Goal: Navigation & Orientation: Find specific page/section

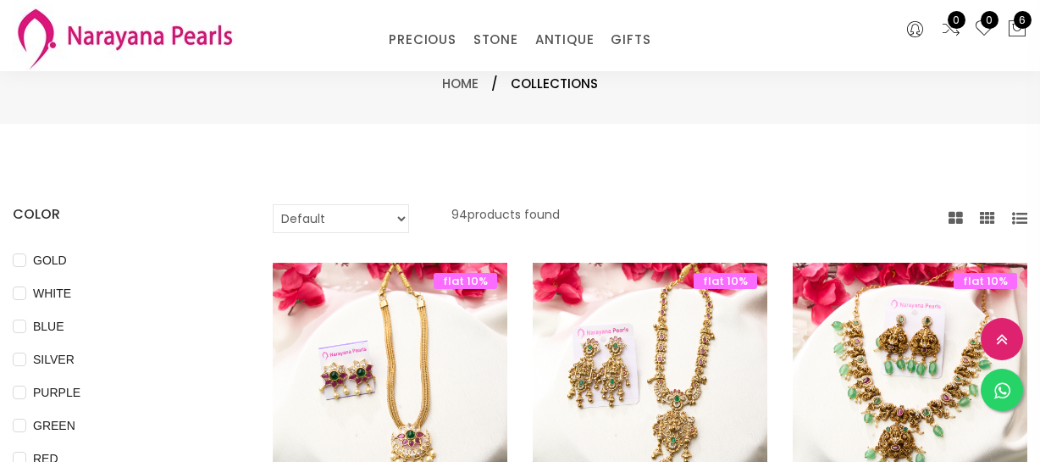
select select "INR"
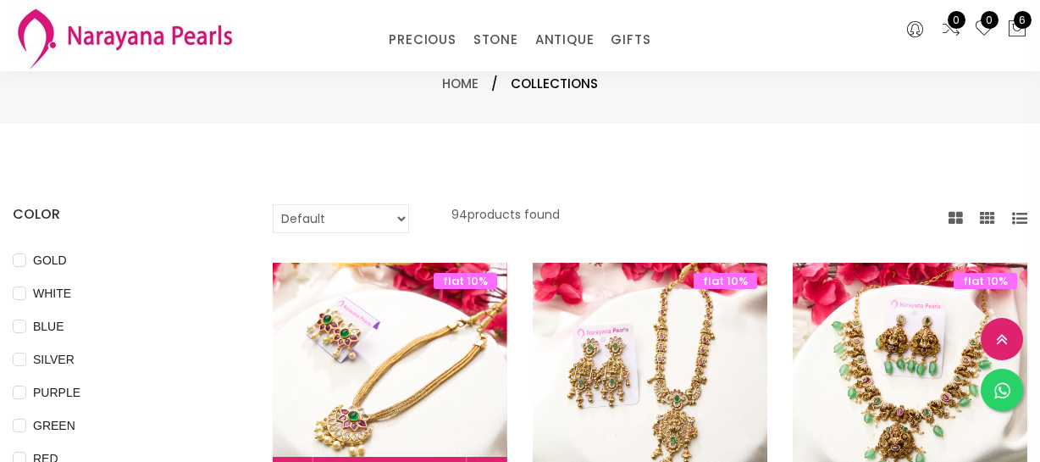
scroll to position [462, 0]
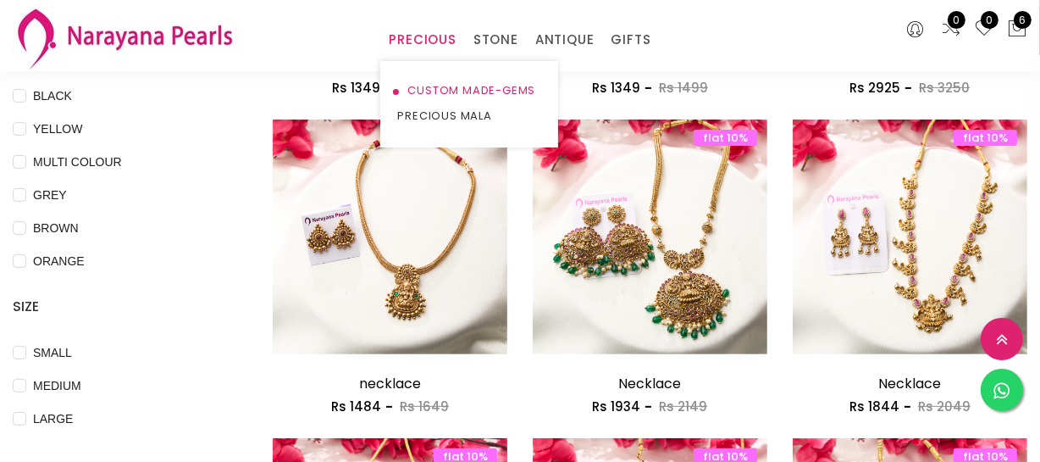
click at [437, 92] on link "CUSTOM MADE-GEMS" at bounding box center [469, 90] width 144 height 25
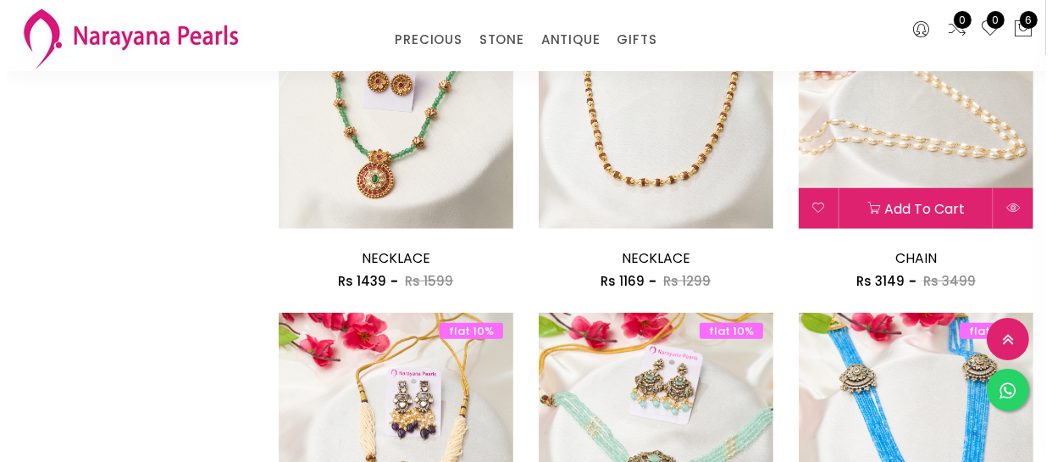
scroll to position [1540, 0]
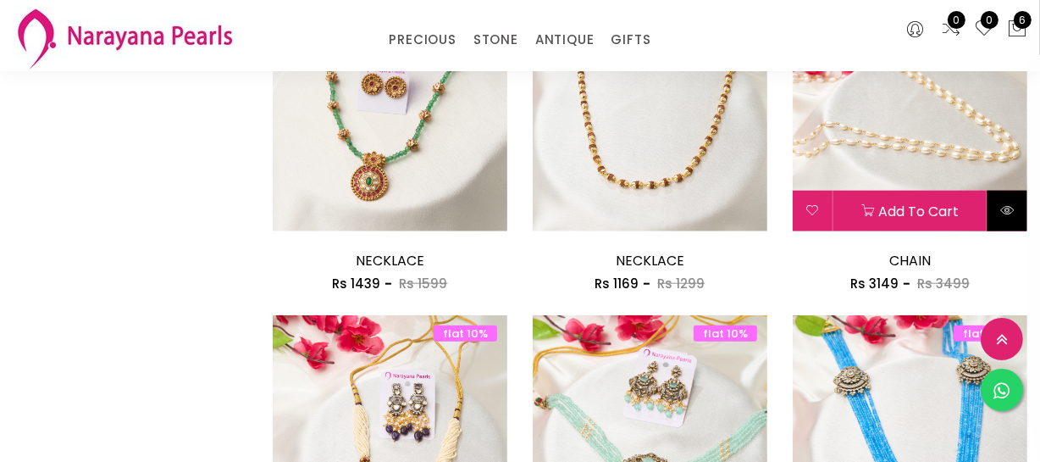
click at [1015, 216] on button at bounding box center [1008, 211] width 40 height 41
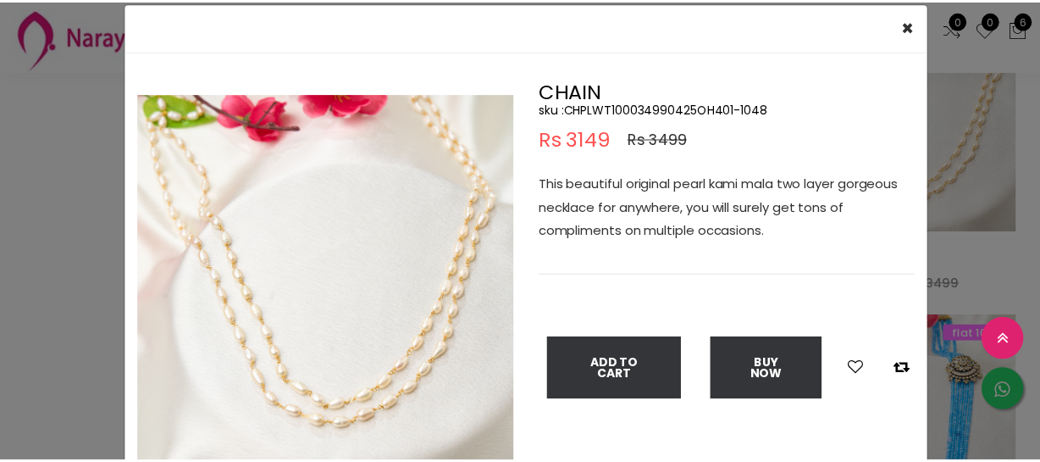
scroll to position [76, 0]
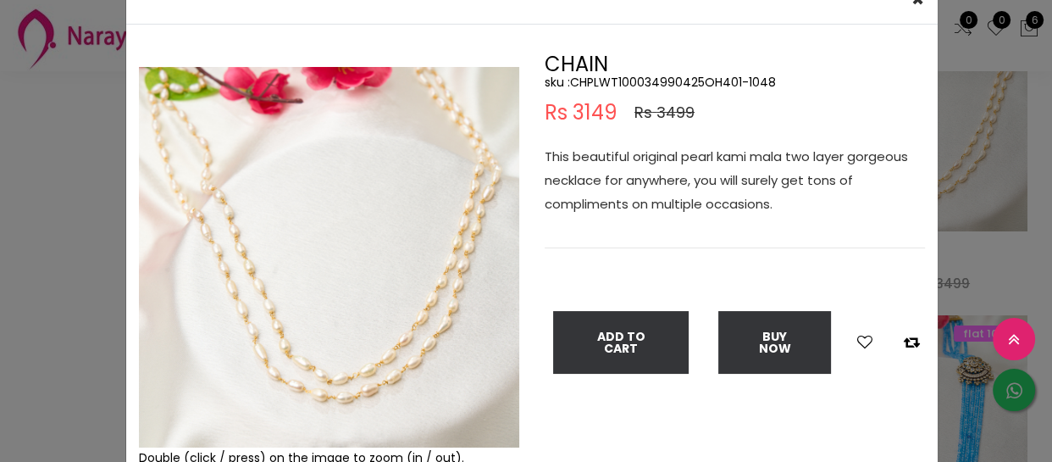
click at [14, 229] on div "× Close Double (click / press) on the image to zoom (in / out). CHAIN sku : CHP…" at bounding box center [526, 231] width 1052 height 462
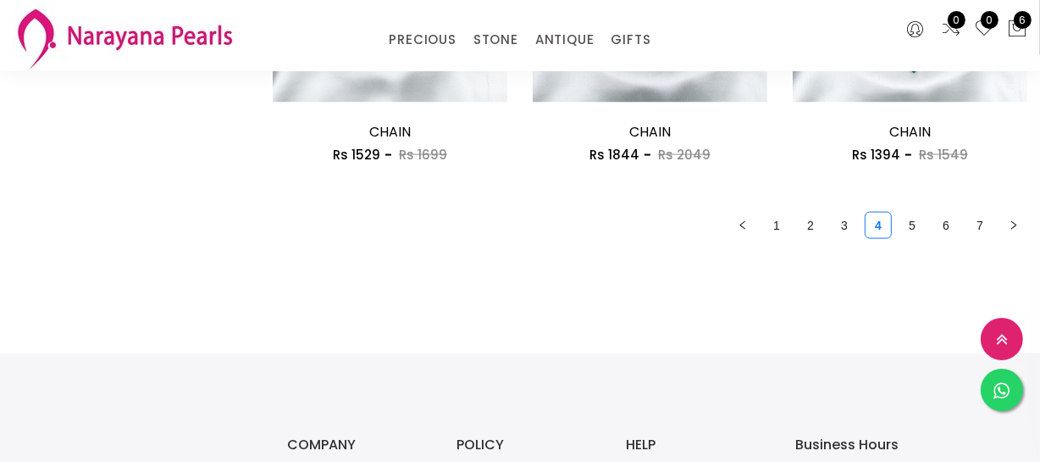
scroll to position [2233, 0]
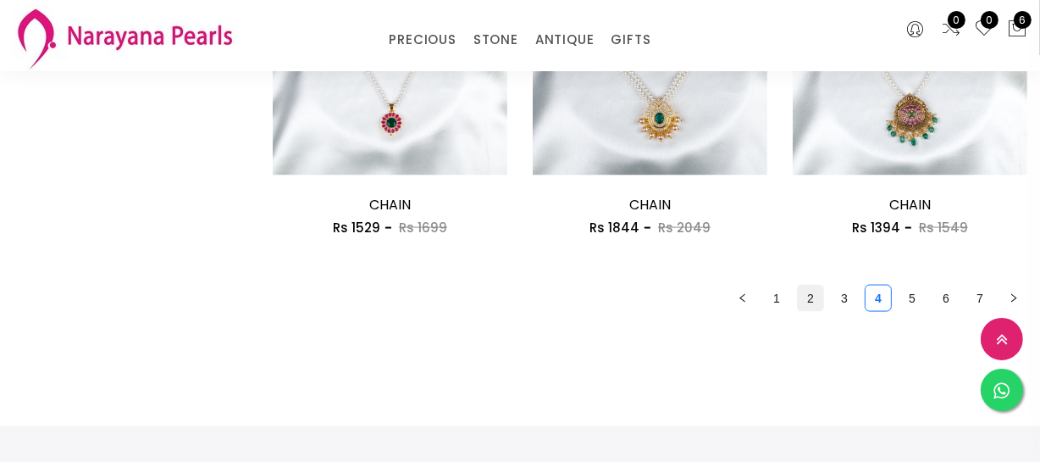
click at [805, 289] on link "2" at bounding box center [810, 297] width 25 height 25
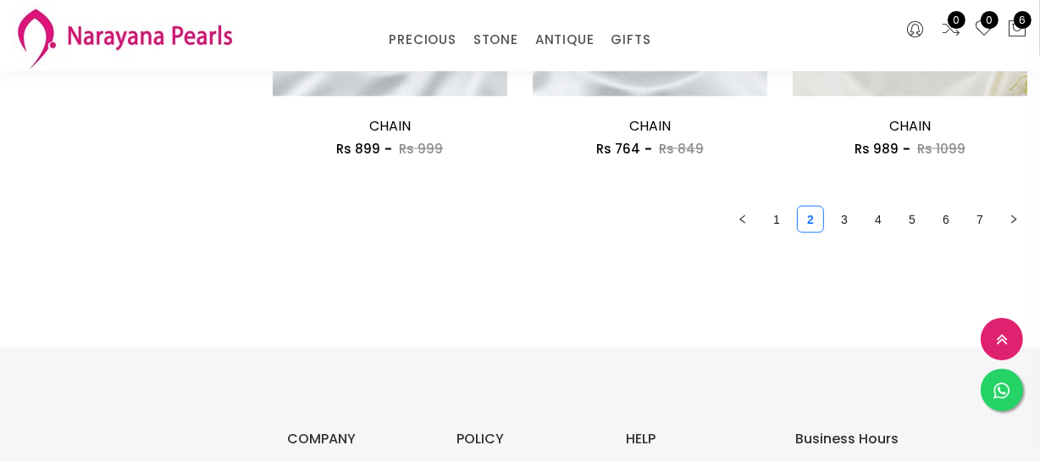
scroll to position [2310, 0]
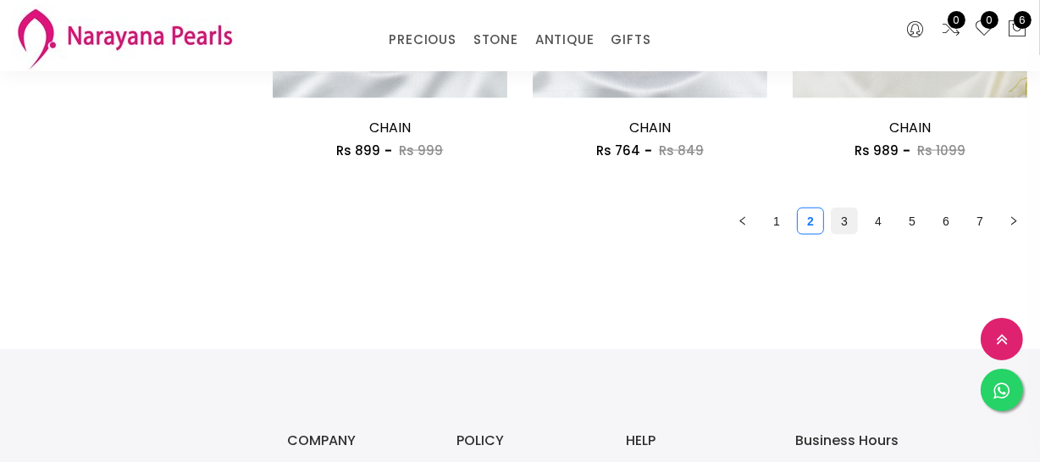
click at [844, 230] on link "3" at bounding box center [844, 220] width 25 height 25
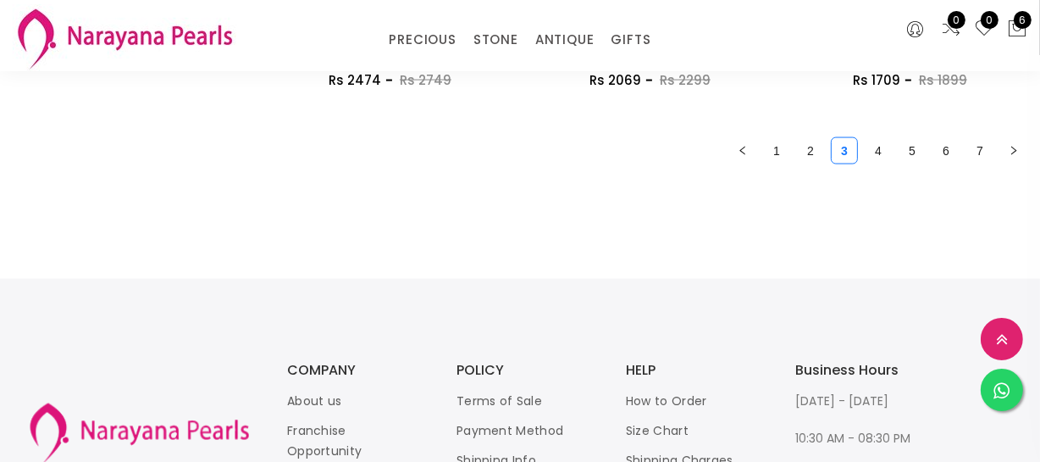
scroll to position [2310, 0]
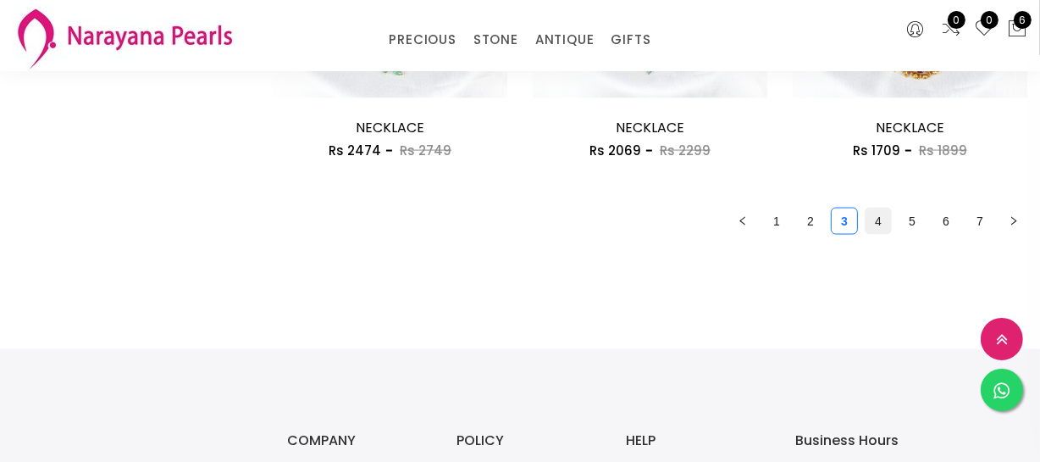
click at [881, 220] on link "4" at bounding box center [878, 220] width 25 height 25
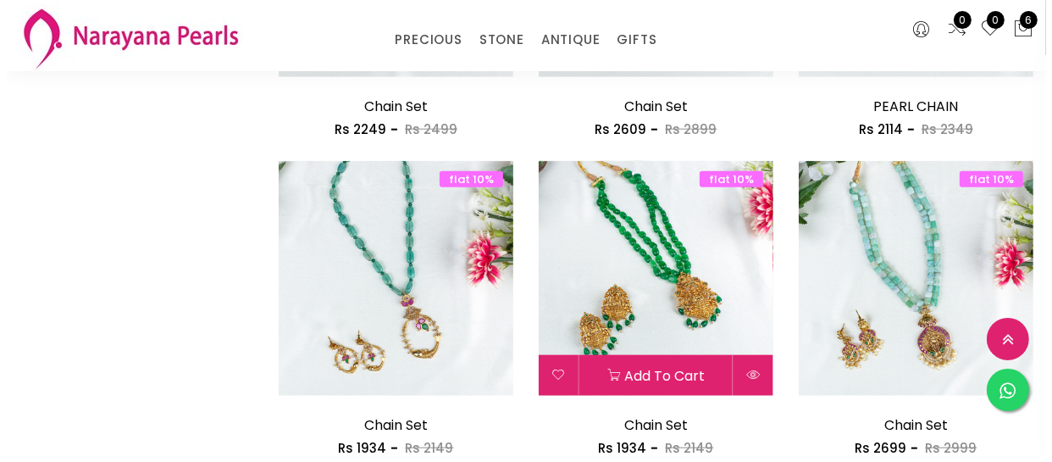
scroll to position [2001, 0]
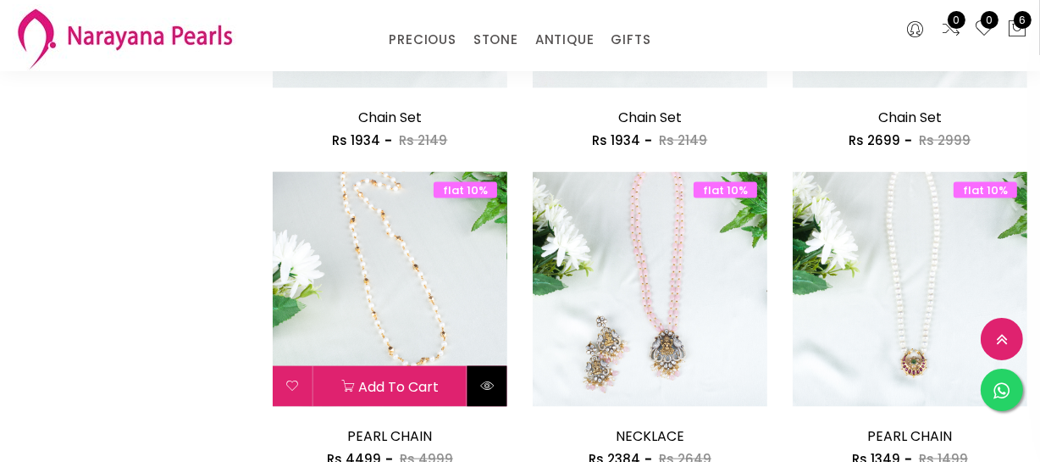
click at [490, 379] on icon at bounding box center [487, 386] width 14 height 14
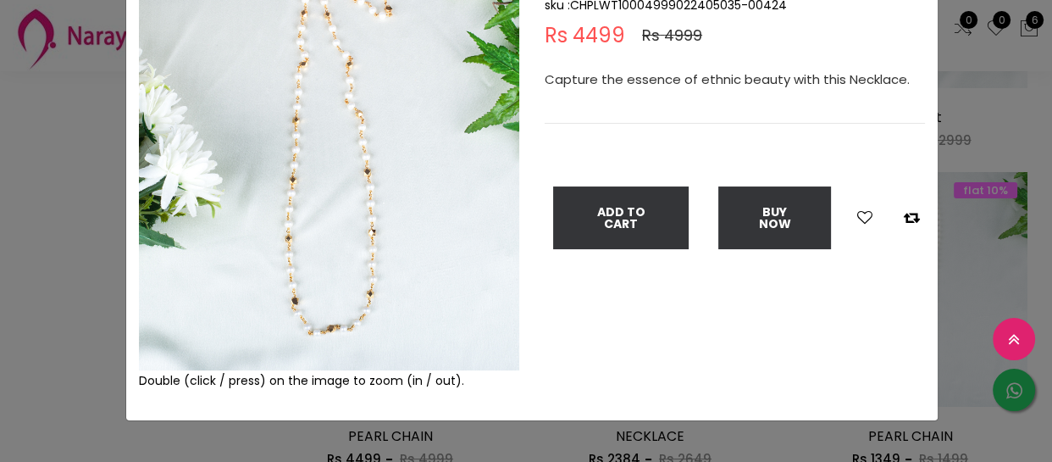
scroll to position [76, 0]
